Goal: Navigation & Orientation: Find specific page/section

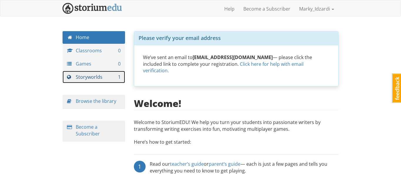
click at [90, 75] on link "Storyworlds 1" at bounding box center [94, 77] width 63 height 13
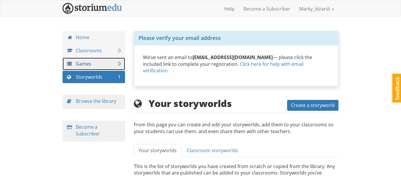
click at [100, 63] on link "Games 0" at bounding box center [94, 64] width 63 height 13
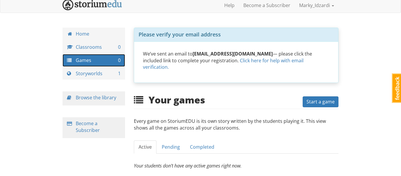
scroll to position [2, 0]
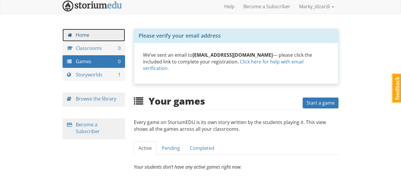
click at [78, 33] on link "Home" at bounding box center [94, 35] width 63 height 13
